Goal: Transaction & Acquisition: Obtain resource

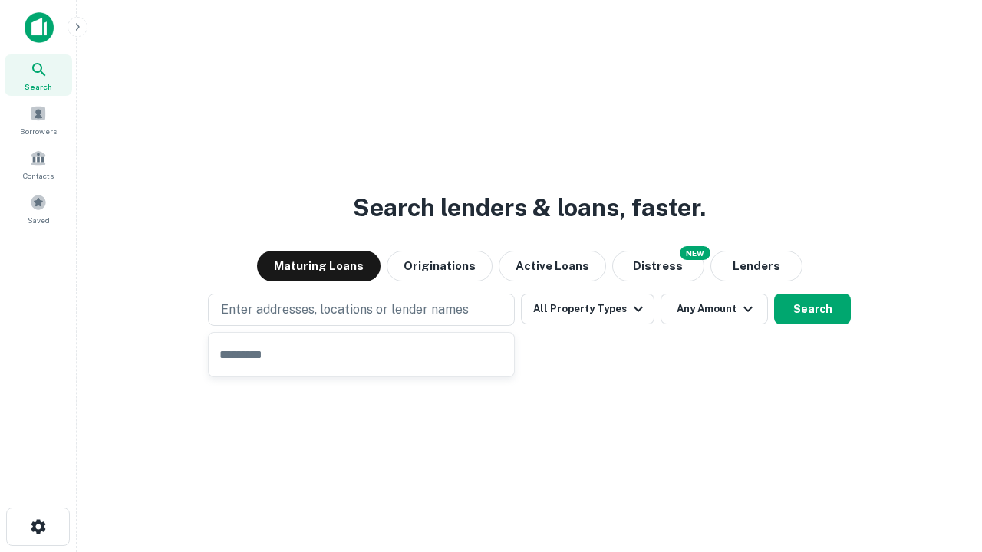
type input "**********"
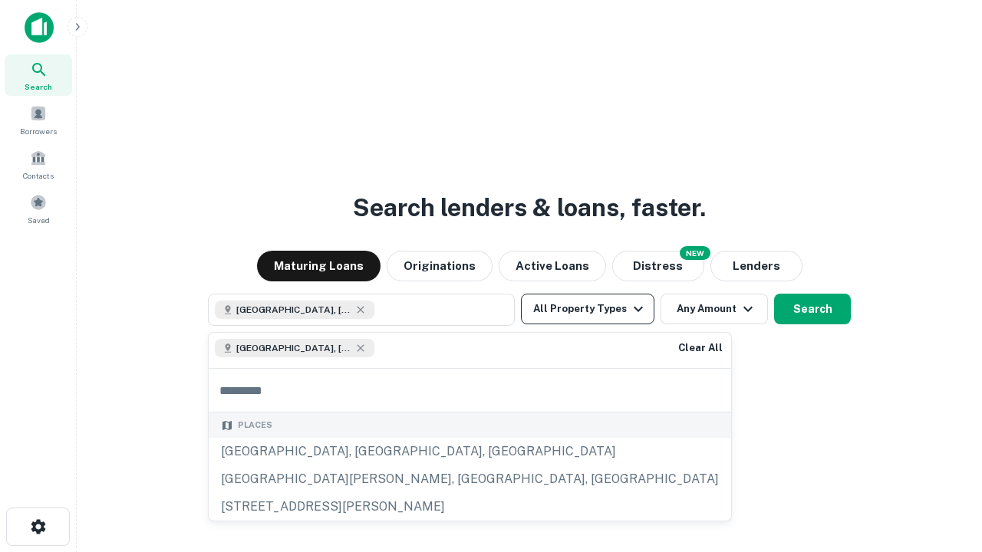
click at [587, 309] on button "All Property Types" at bounding box center [587, 309] width 133 height 31
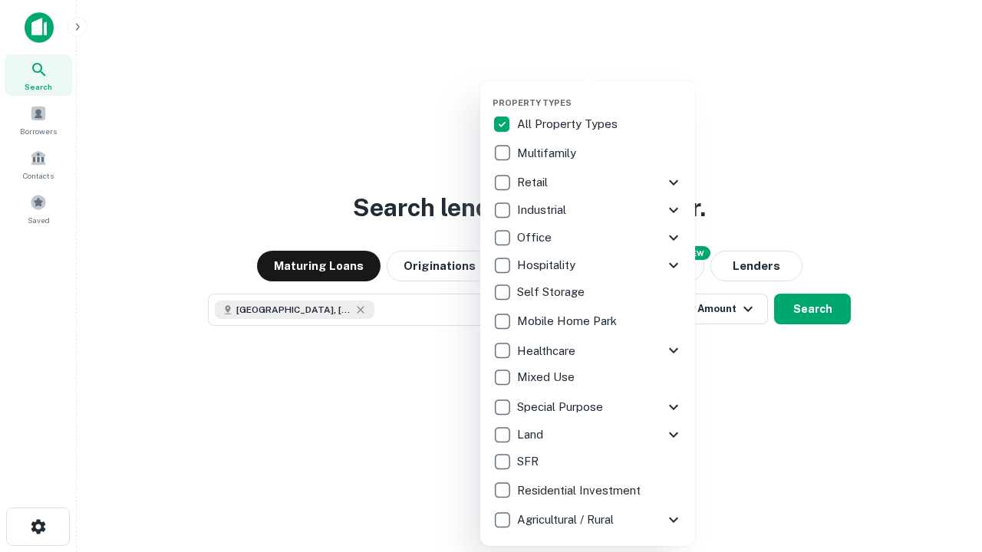
click at [600, 93] on button "button" at bounding box center [599, 93] width 215 height 1
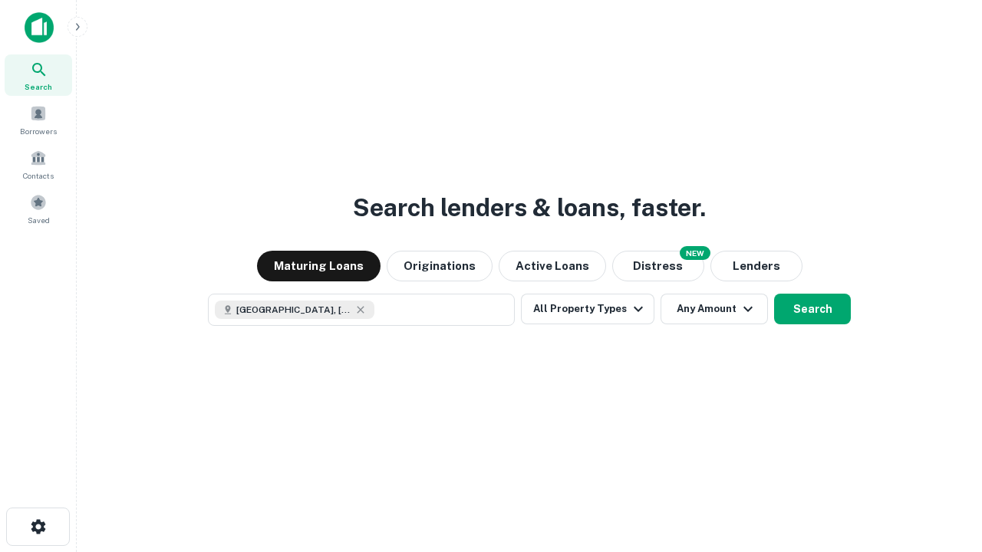
scroll to position [25, 0]
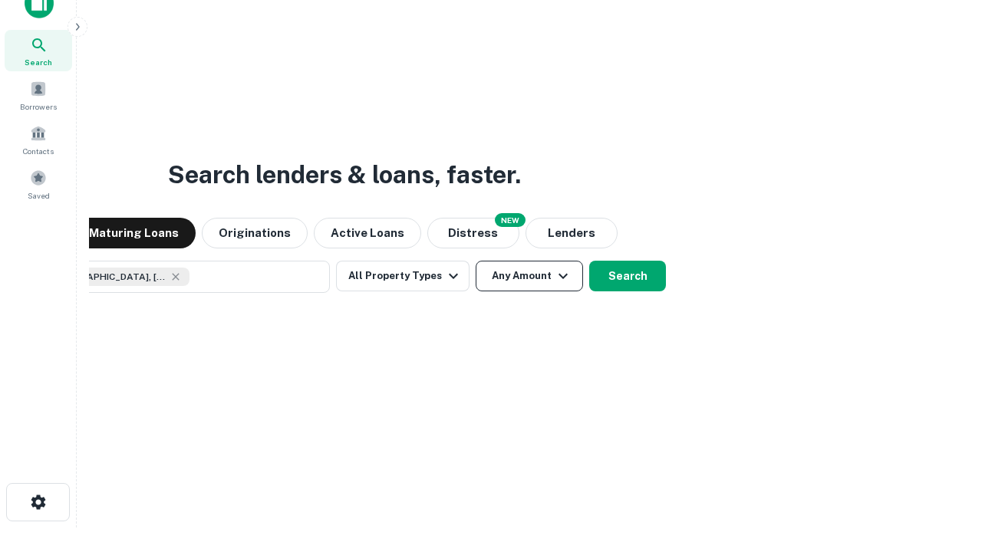
click at [475, 261] on button "Any Amount" at bounding box center [528, 276] width 107 height 31
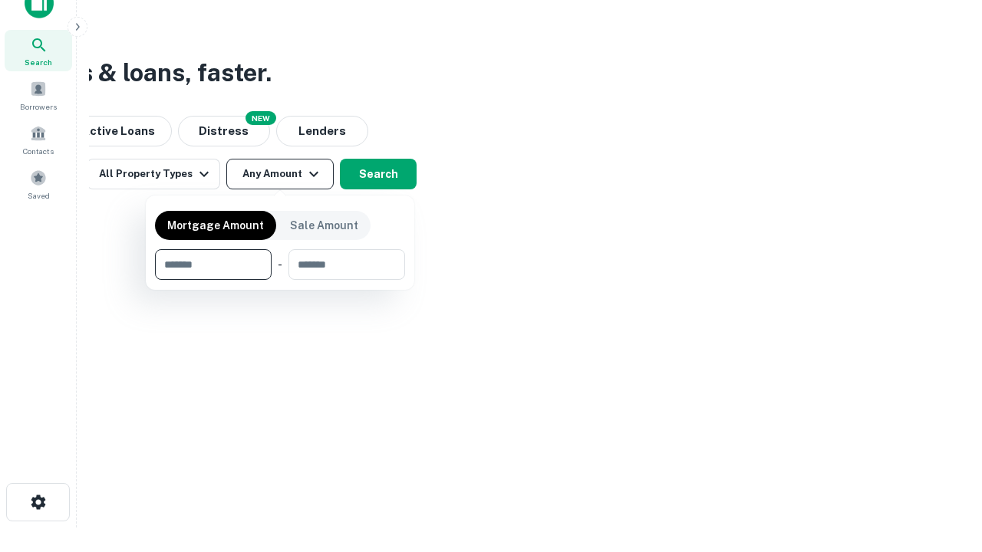
type input "*******"
click at [280, 280] on button "button" at bounding box center [280, 280] width 250 height 1
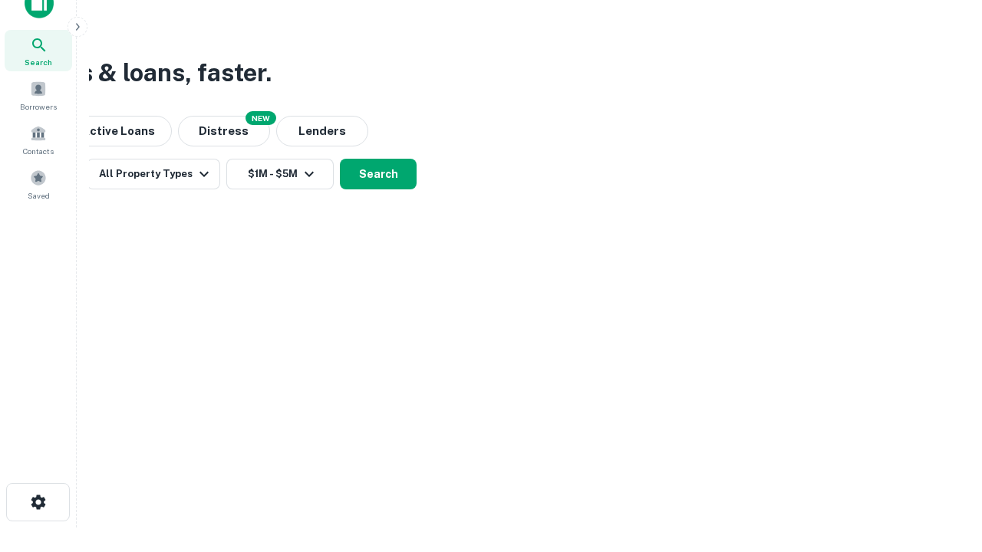
scroll to position [8, 283]
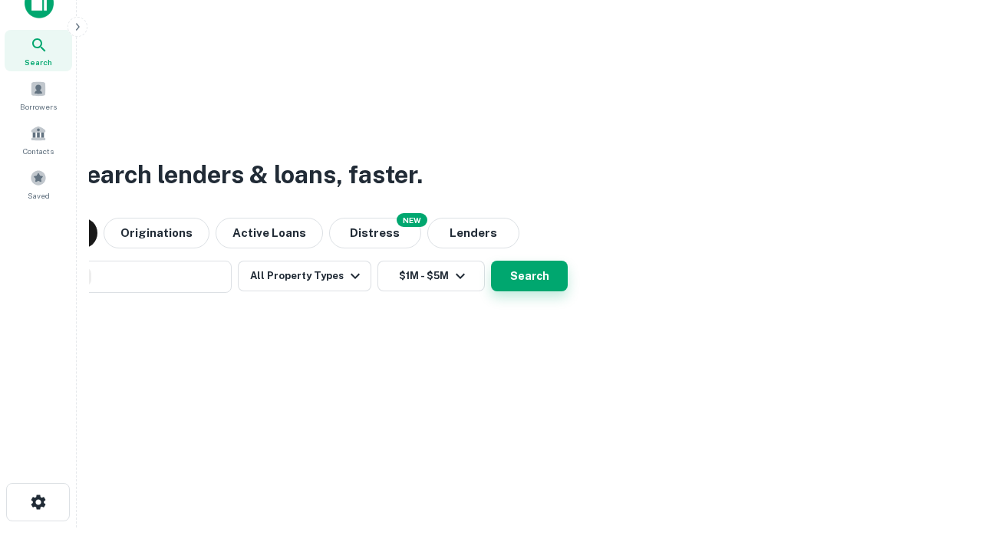
click at [529, 276] on button "Search" at bounding box center [529, 276] width 77 height 31
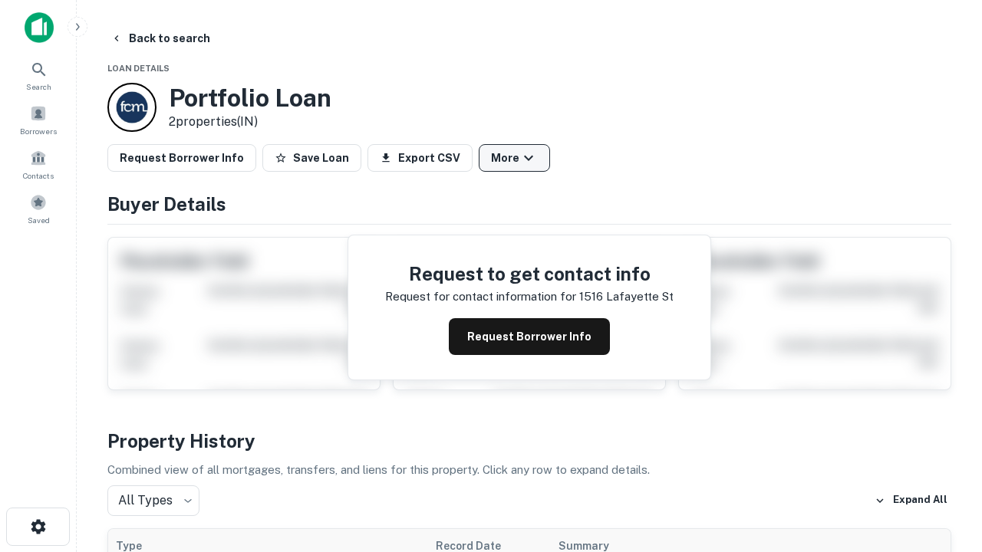
click at [514, 158] on button "More" at bounding box center [514, 158] width 71 height 28
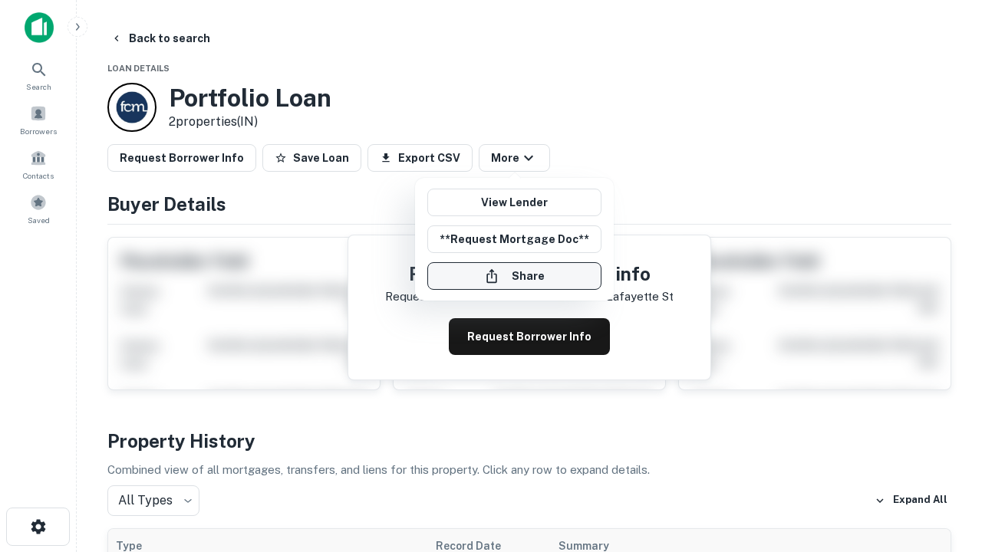
click at [514, 276] on button "Share" at bounding box center [514, 276] width 174 height 28
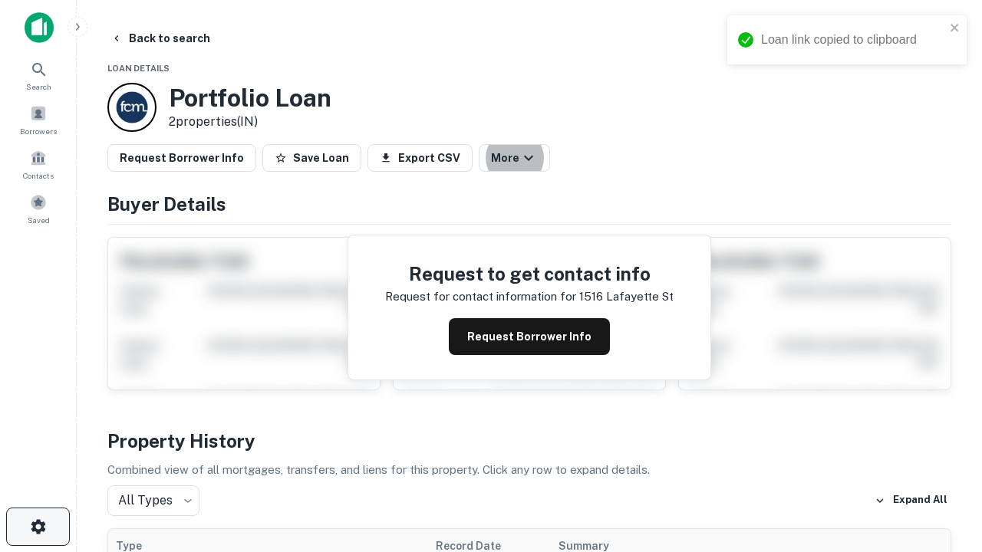
click at [38, 527] on icon "button" at bounding box center [38, 527] width 18 height 18
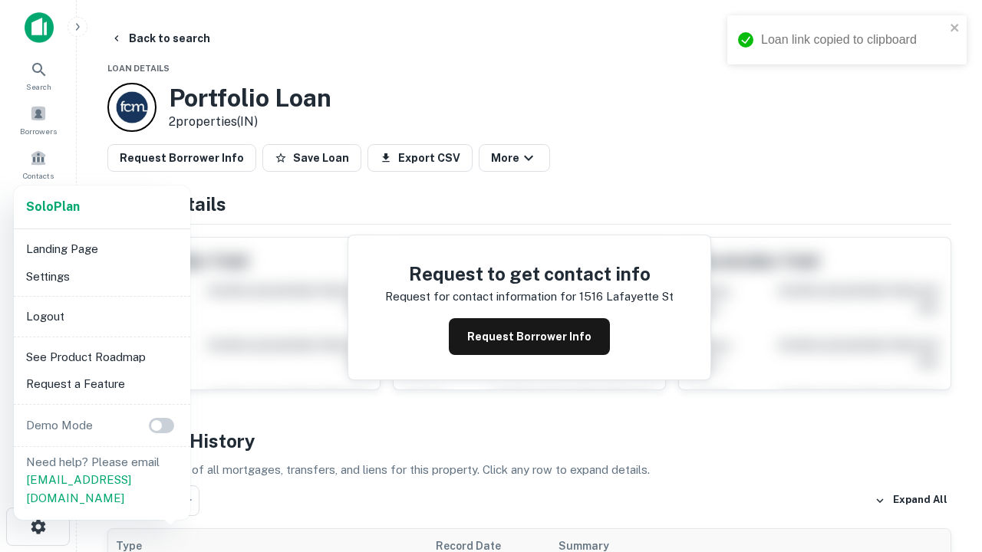
click at [101, 316] on li "Logout" at bounding box center [102, 317] width 164 height 28
